Goal: Navigation & Orientation: Find specific page/section

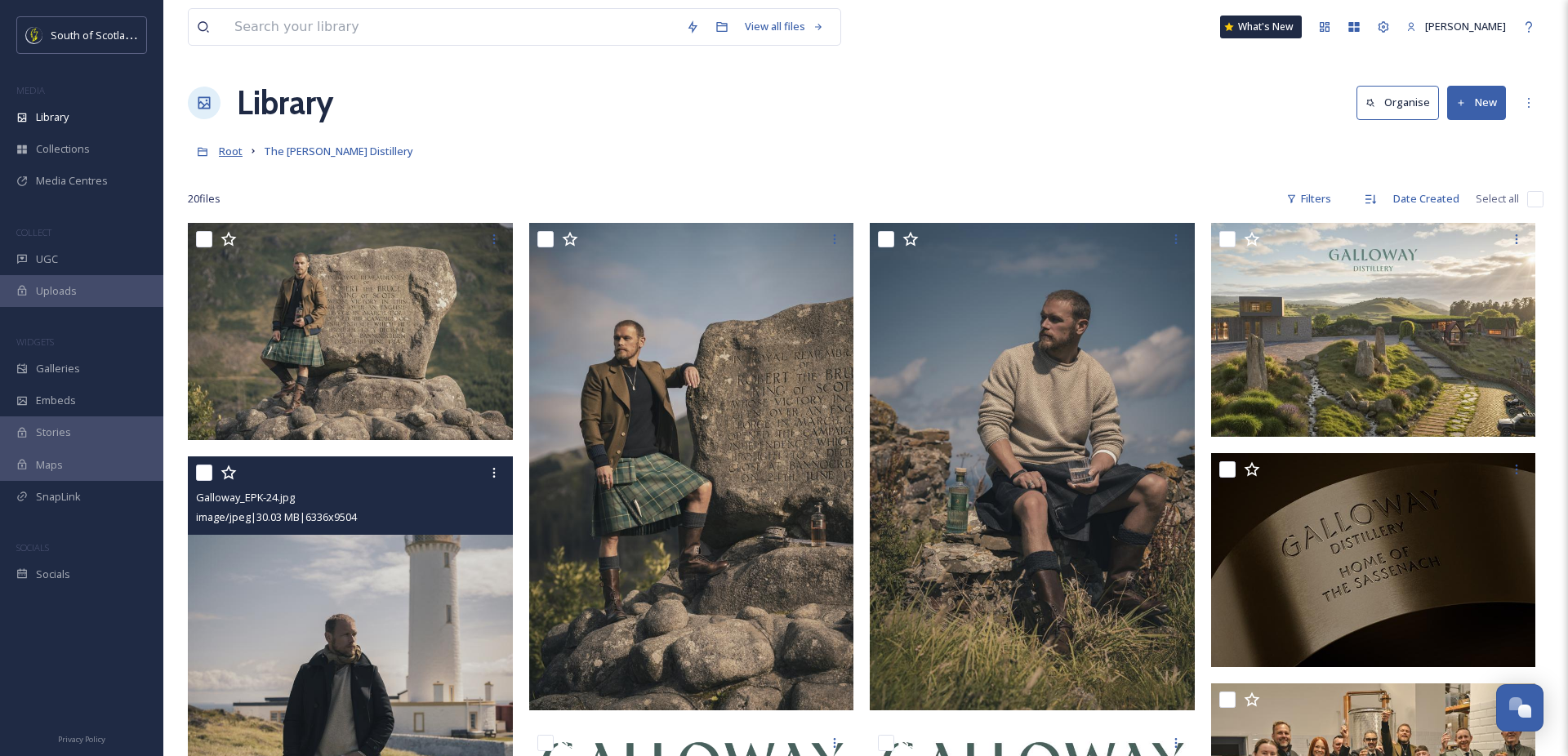
click at [237, 157] on span "Root" at bounding box center [230, 151] width 24 height 14
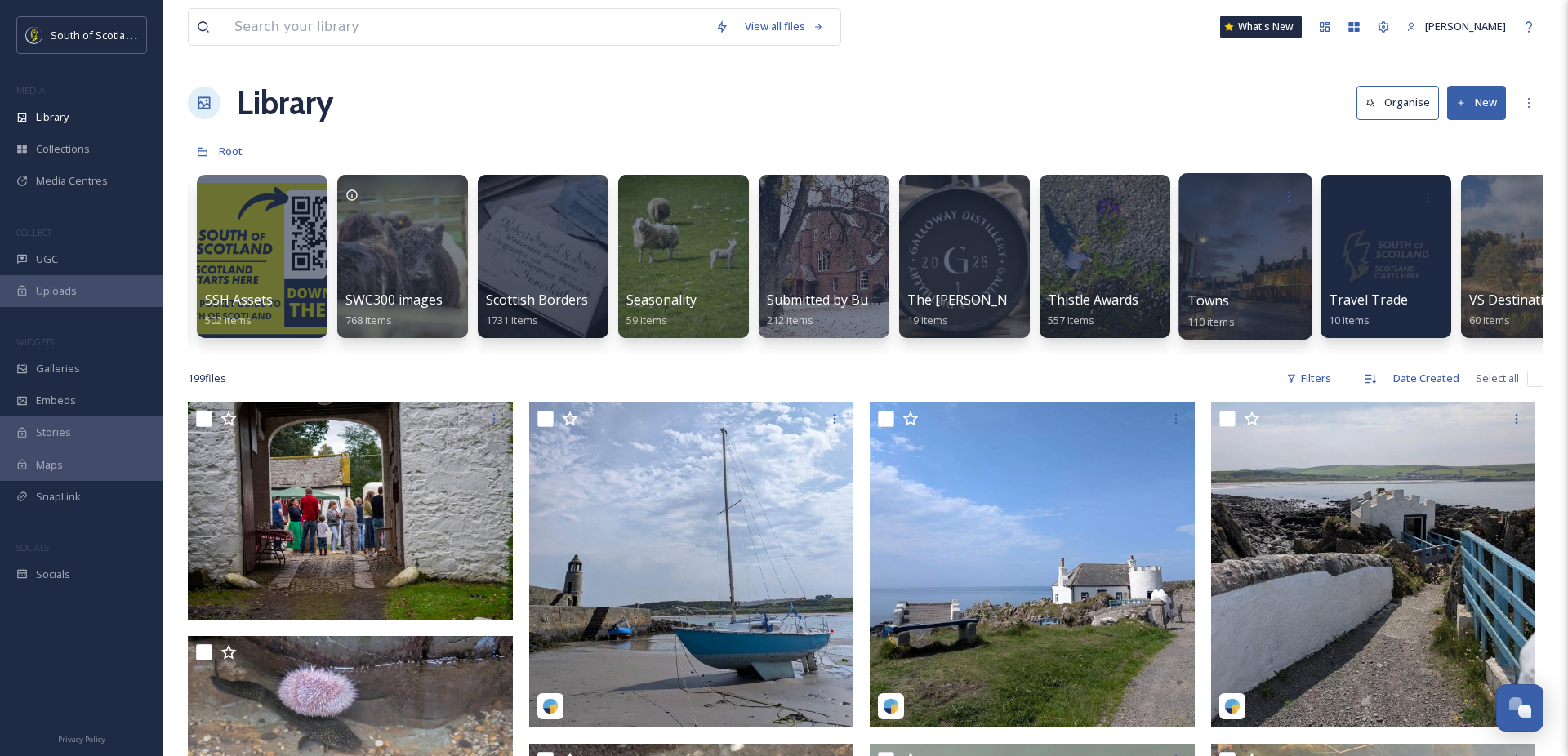
scroll to position [0, 4632]
click at [1115, 267] on div at bounding box center [1103, 256] width 133 height 167
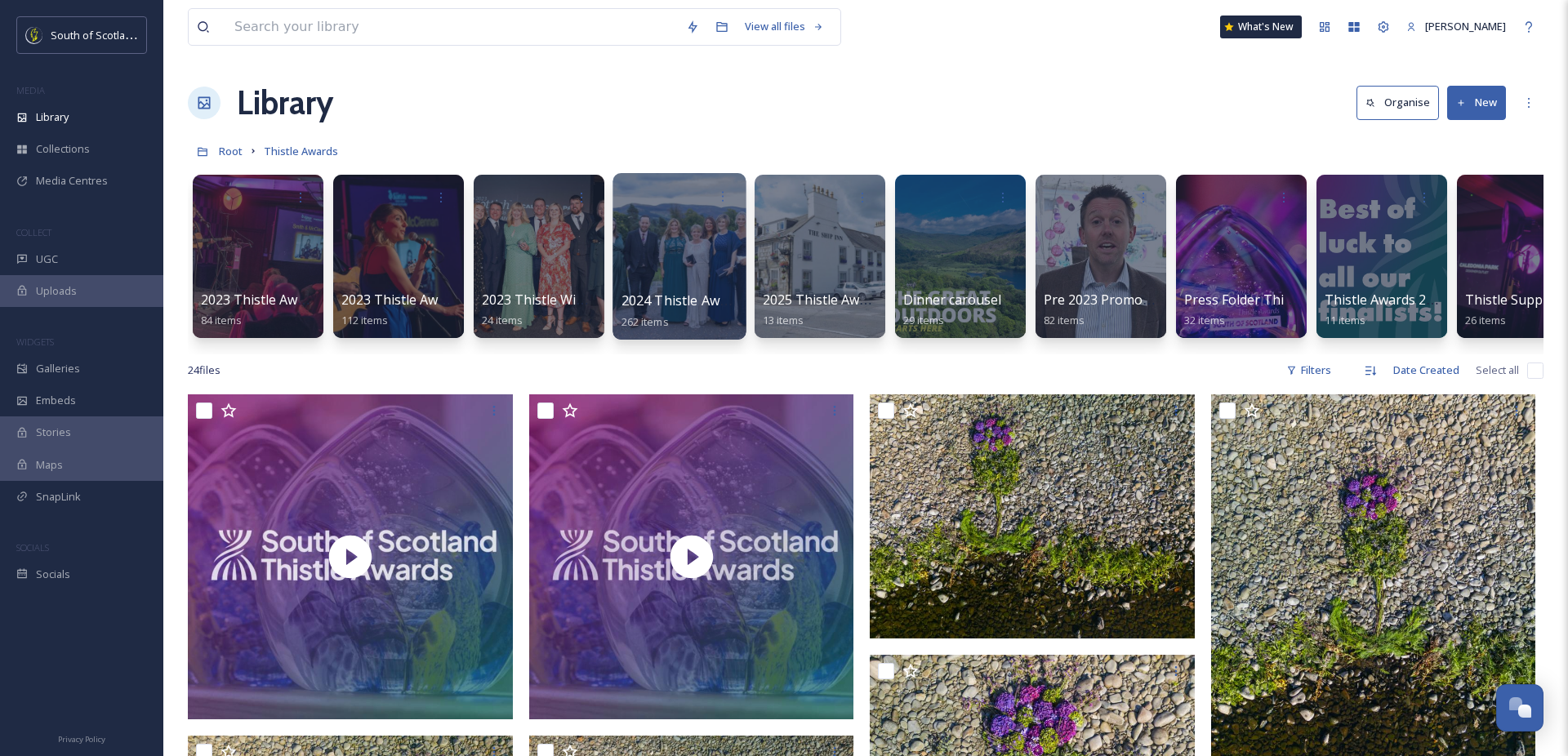
click at [677, 254] on div at bounding box center [679, 256] width 133 height 167
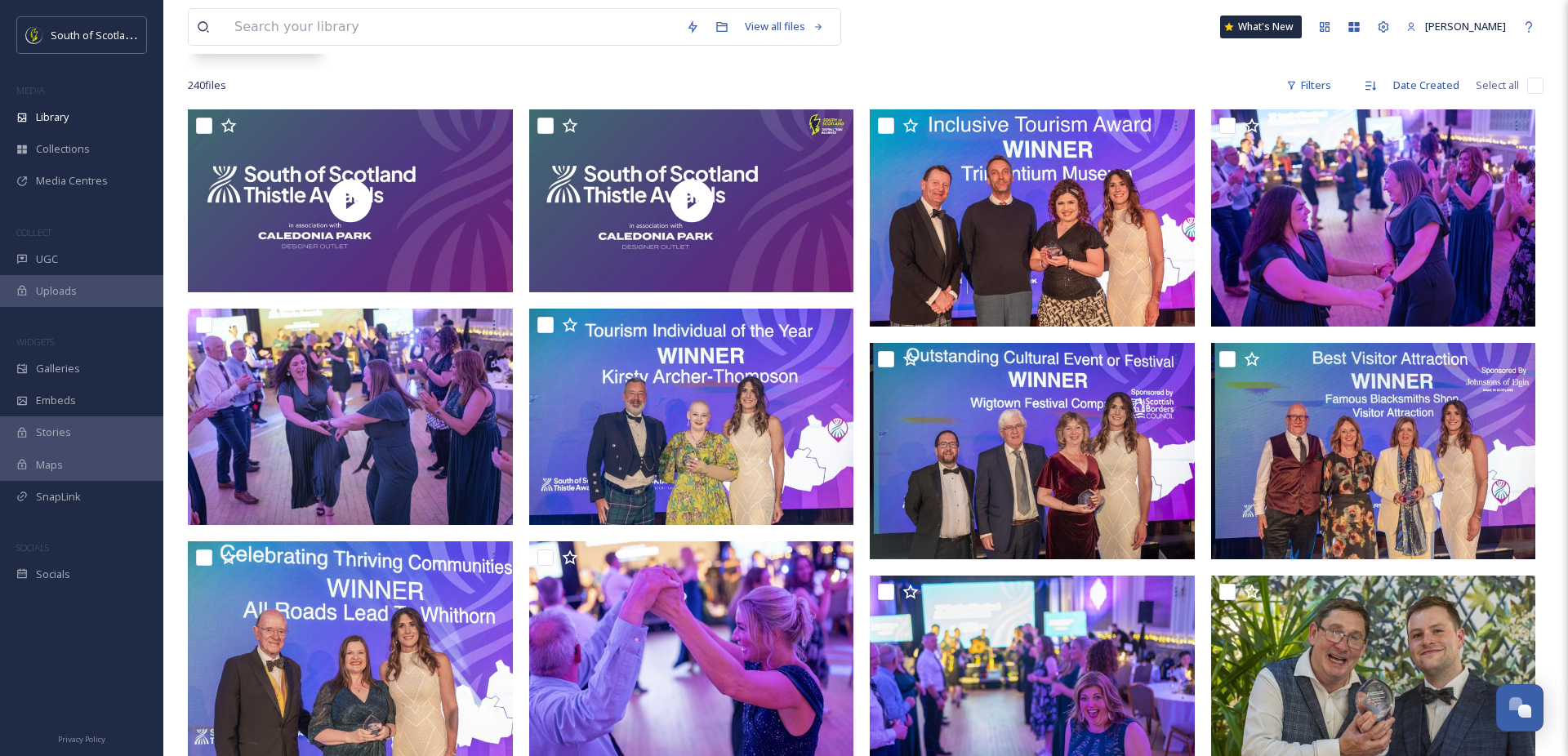
scroll to position [282, 0]
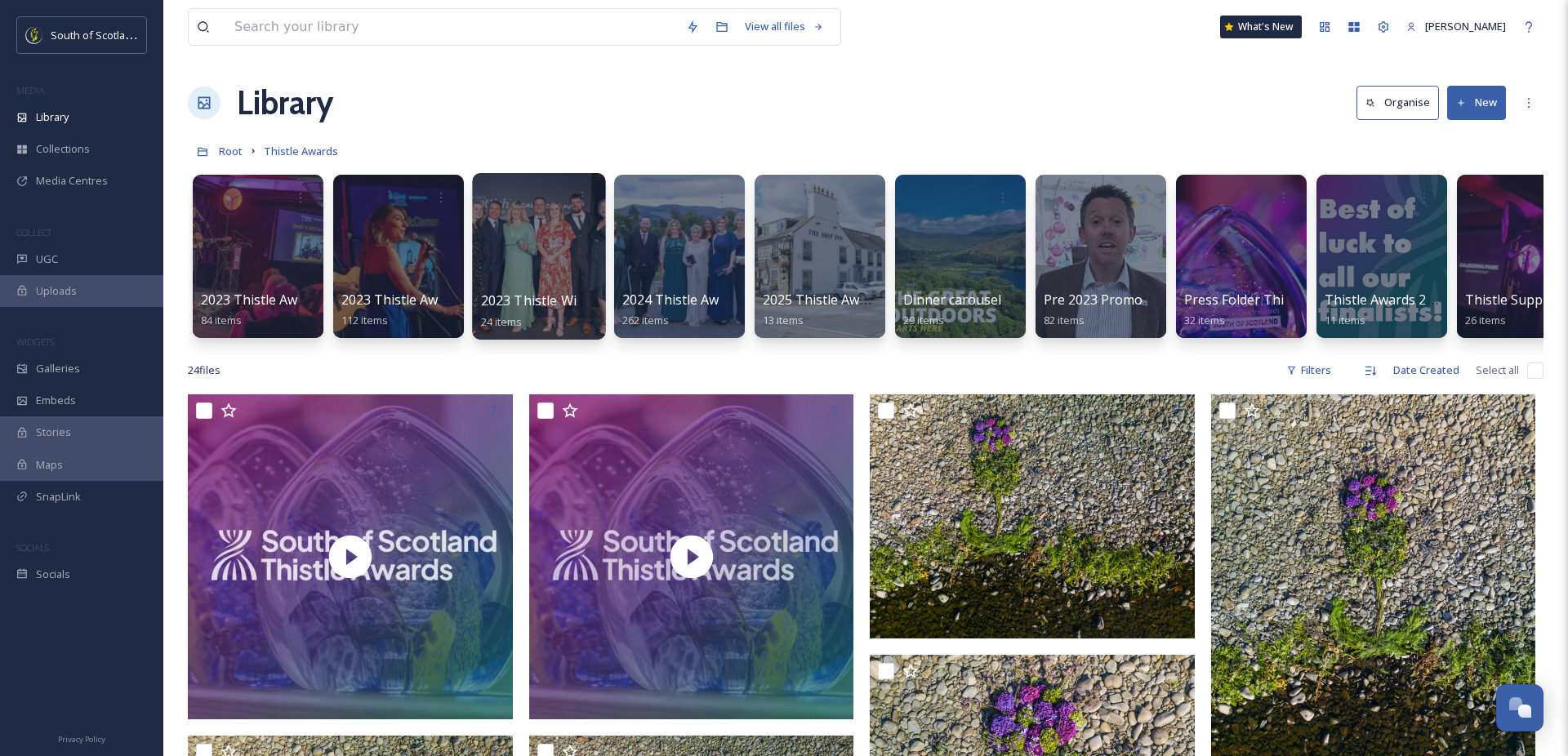
click at [529, 268] on div at bounding box center [538, 256] width 133 height 167
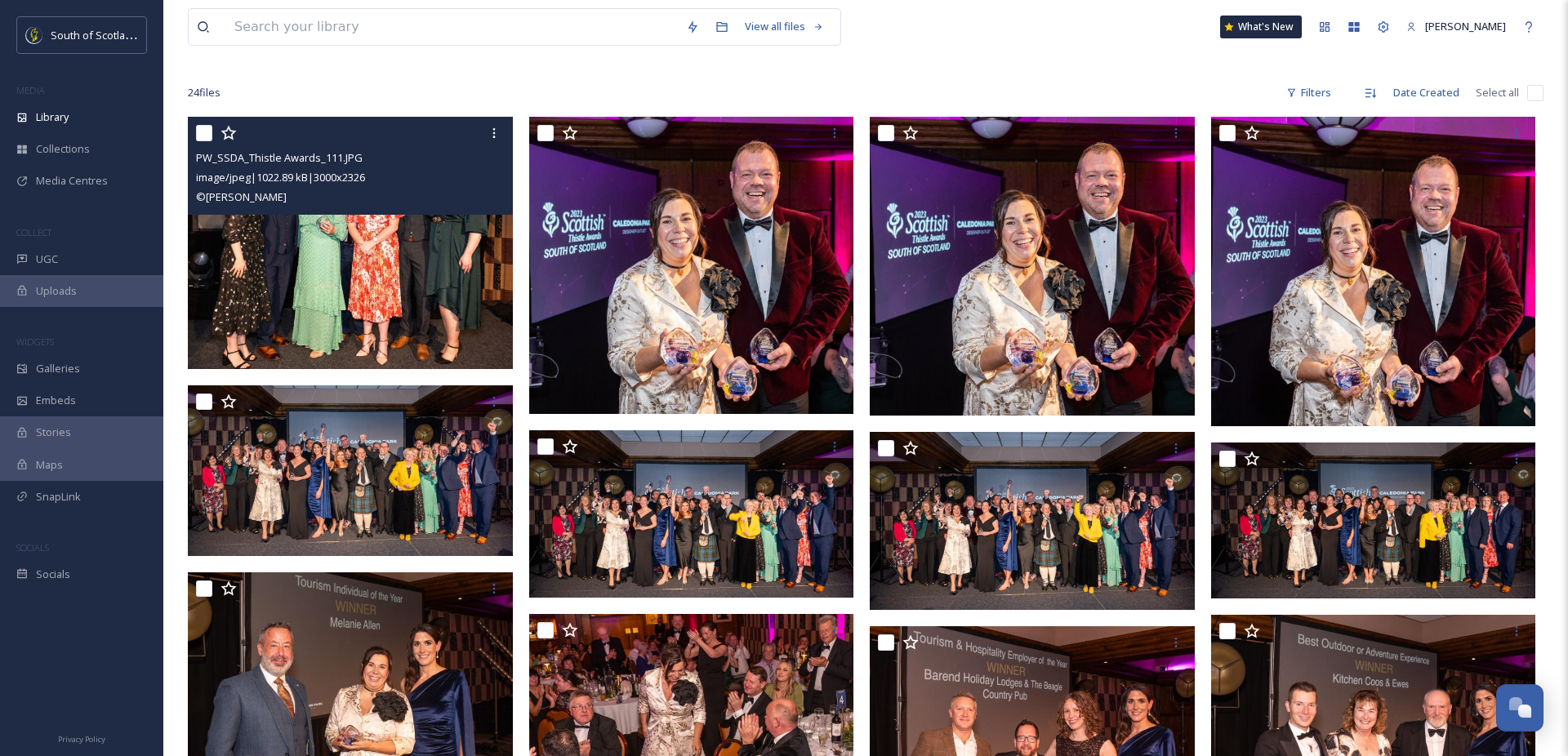
scroll to position [135, 0]
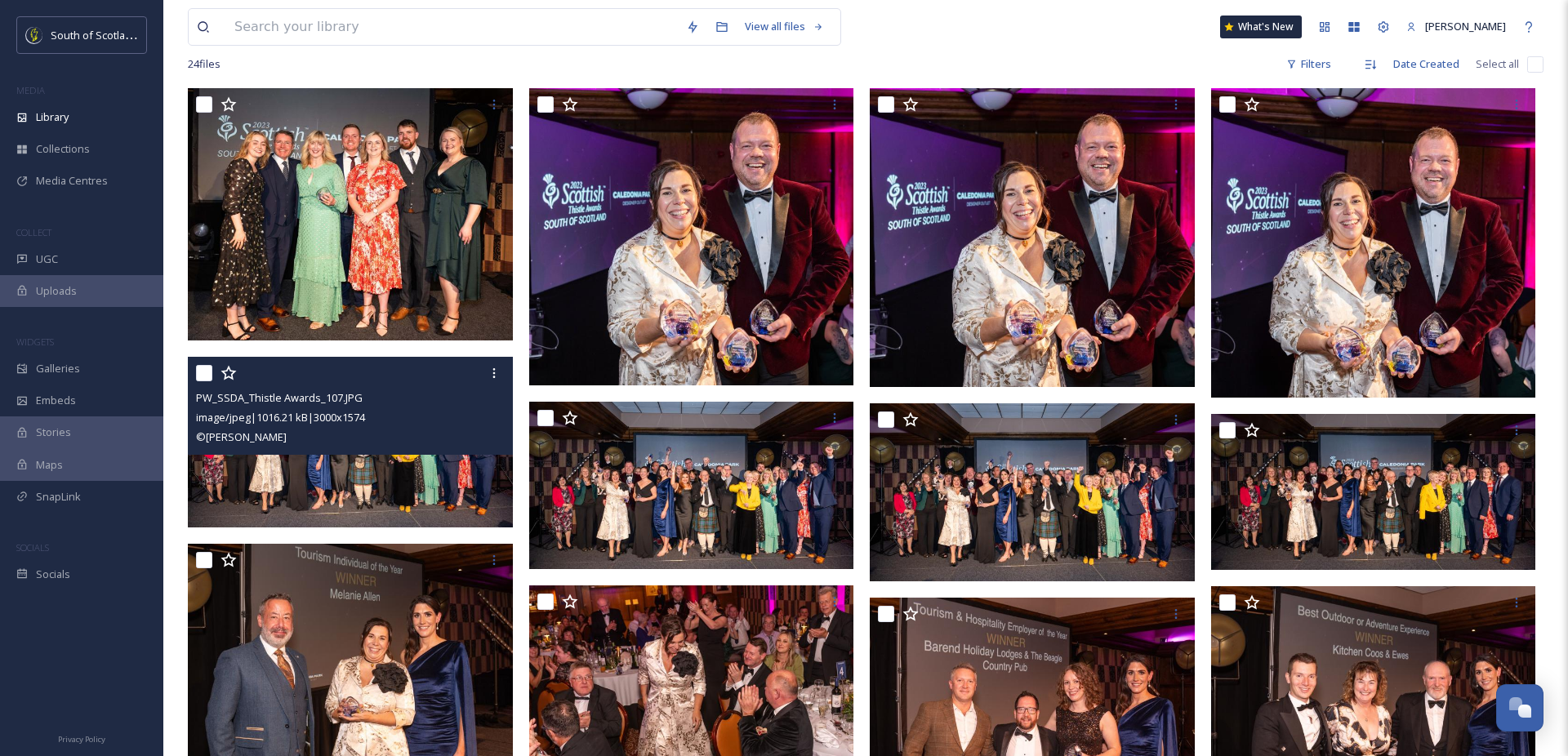
click at [425, 448] on div "PW_SSDA_Thistle Awards_107.JPG image/jpeg | 1016.21 kB | 3000 x 1574 © [PERSON_…" at bounding box center [350, 406] width 325 height 98
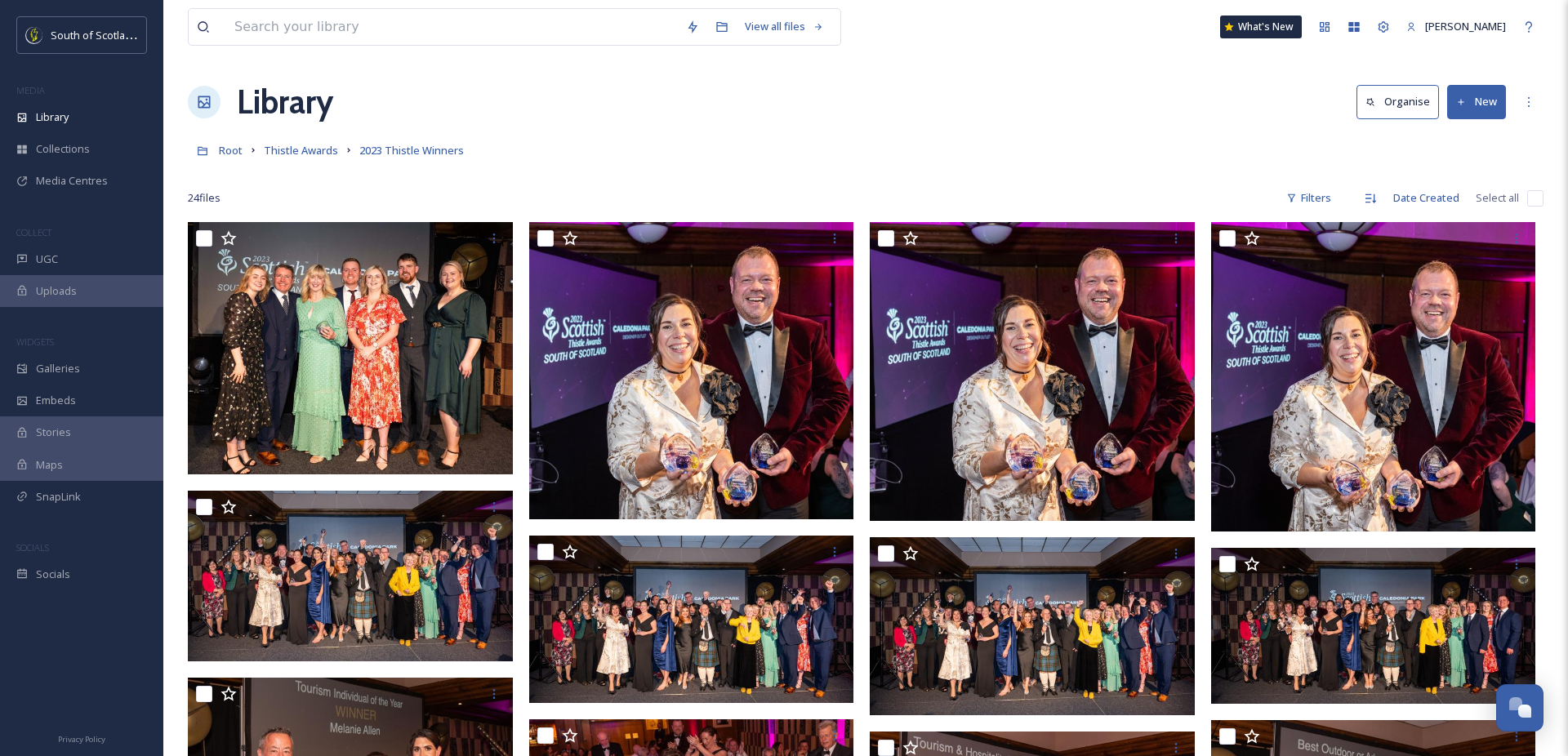
scroll to position [0, 0]
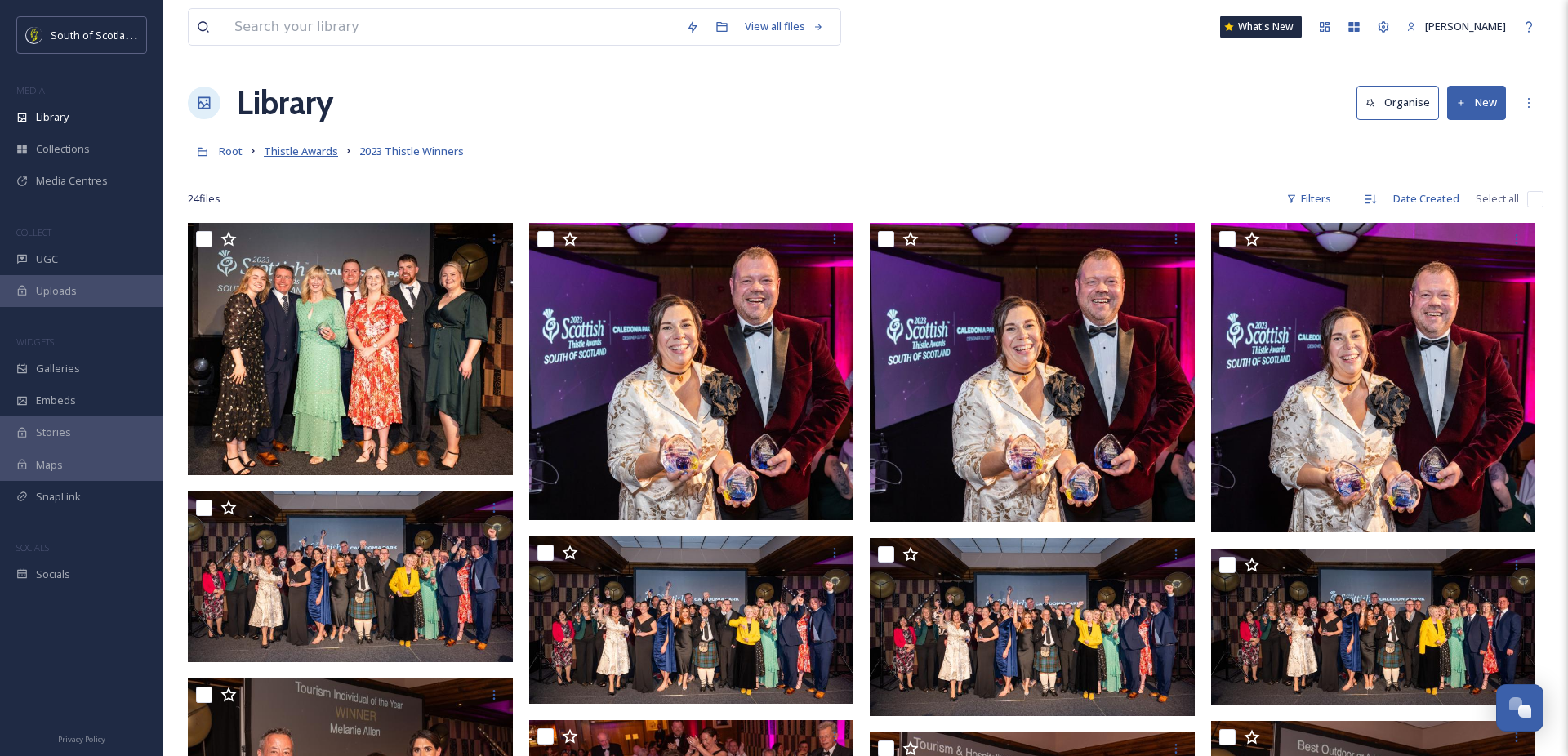
click at [291, 151] on span "Thistle Awards" at bounding box center [300, 151] width 74 height 14
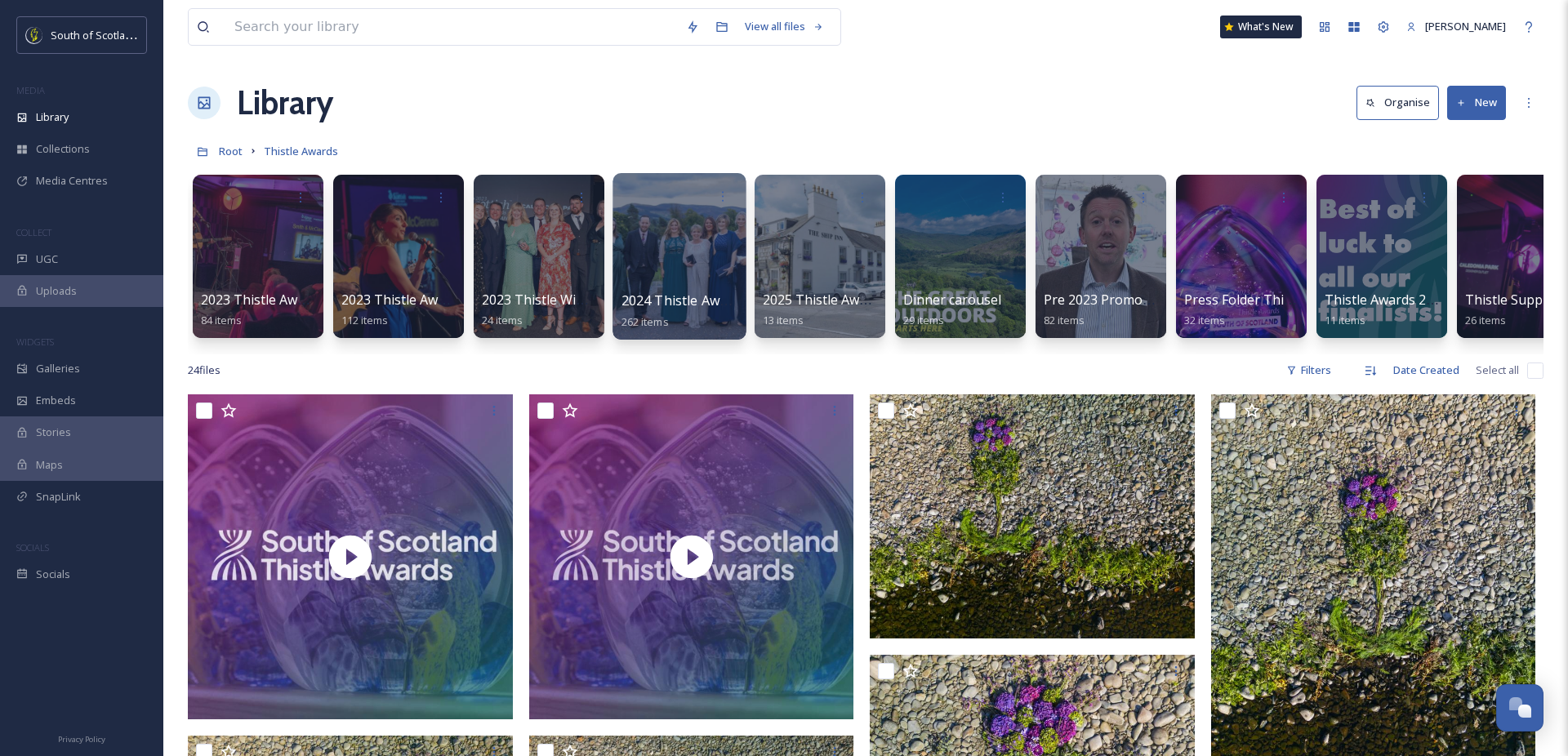
click at [701, 273] on div at bounding box center [679, 256] width 133 height 167
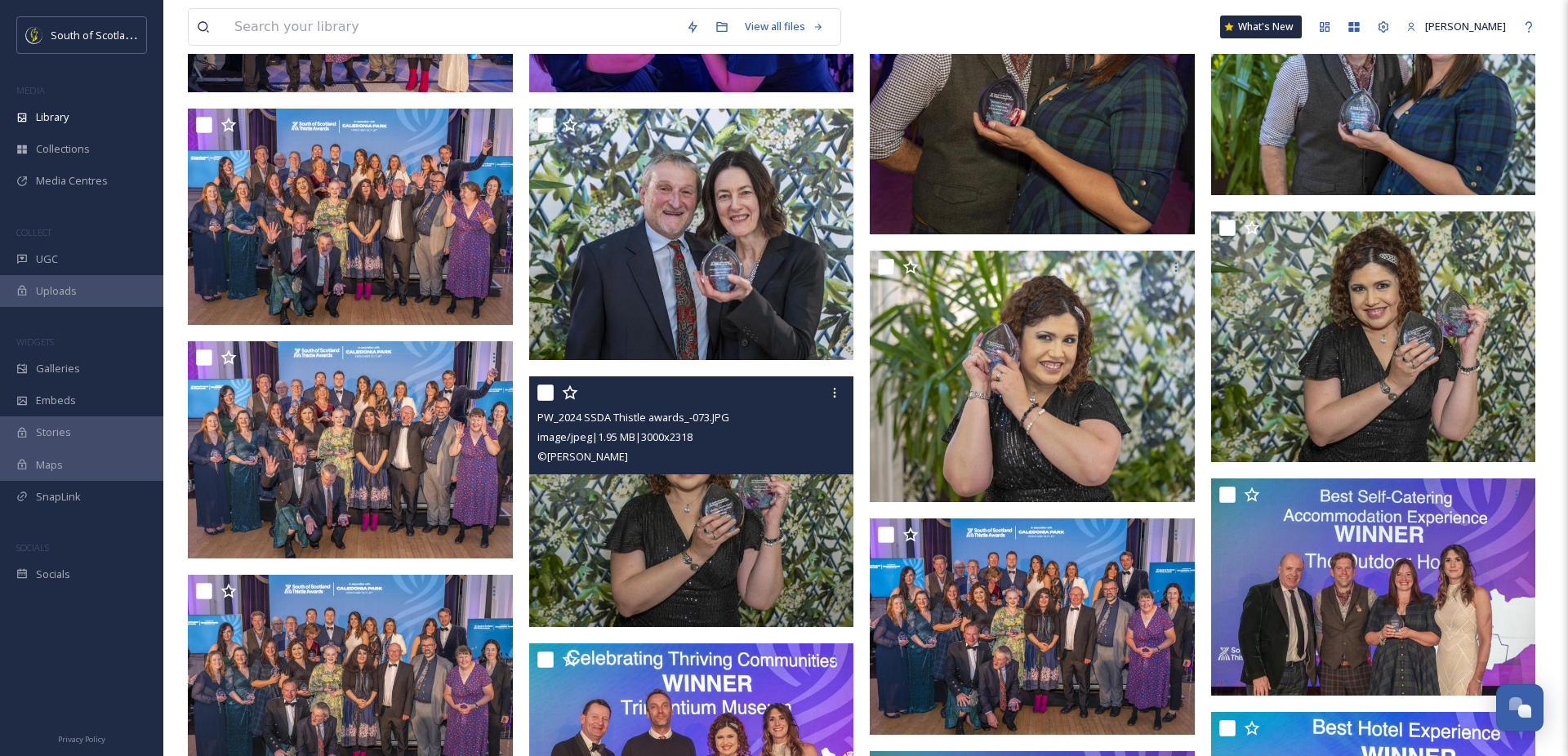
scroll to position [1159, 0]
